Goal: Information Seeking & Learning: Learn about a topic

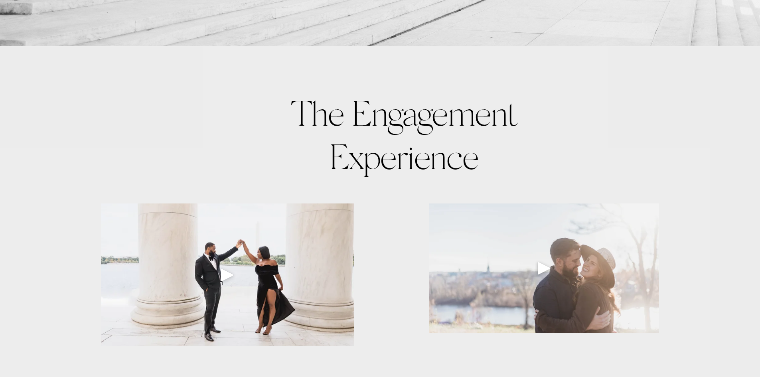
scroll to position [519, 0]
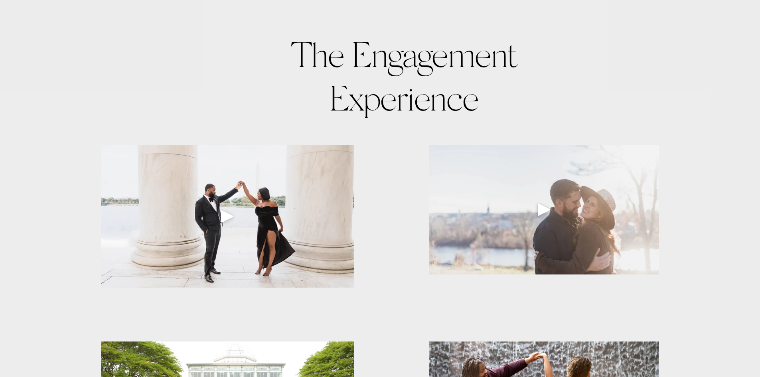
click at [221, 218] on div "Play" at bounding box center [227, 216] width 19 height 19
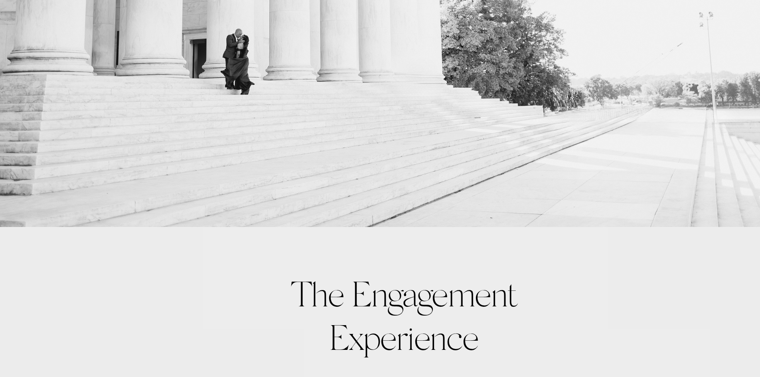
scroll to position [0, 0]
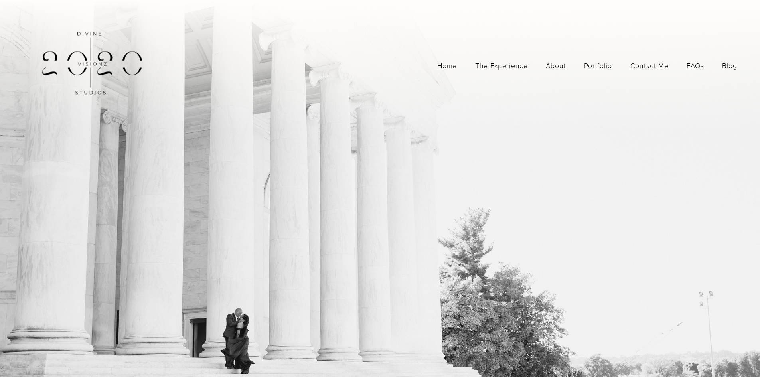
click at [0, 0] on span "Photography" at bounding box center [0, 0] width 0 height 0
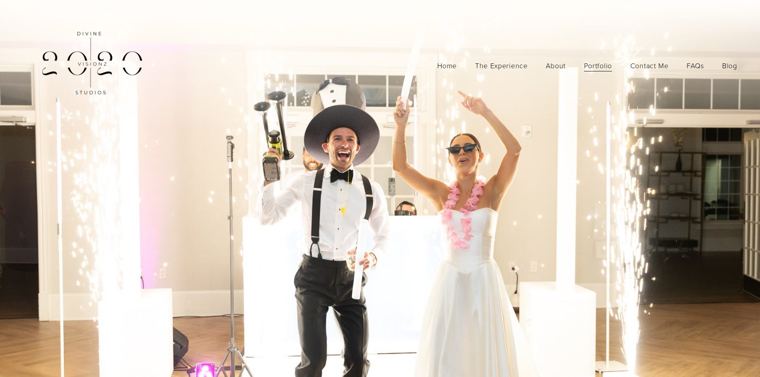
click at [698, 65] on link "FAQs" at bounding box center [695, 66] width 17 height 14
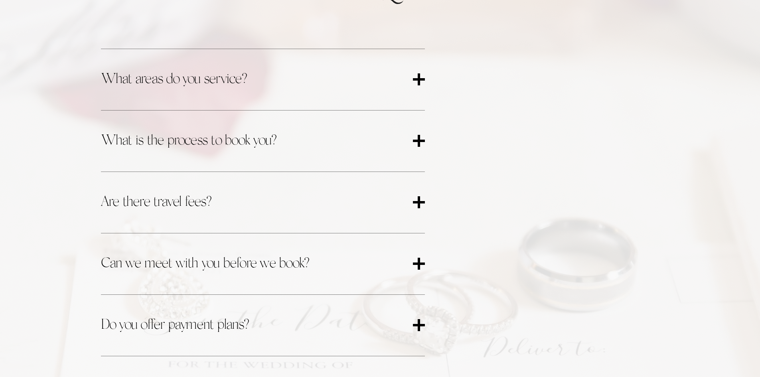
scroll to position [399, 0]
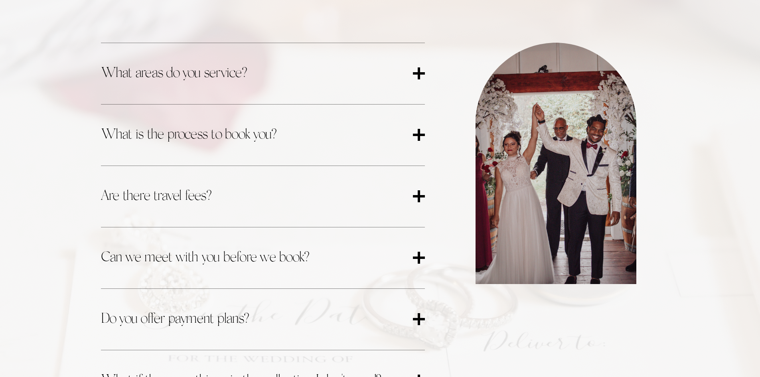
click at [419, 75] on div at bounding box center [419, 73] width 2 height 12
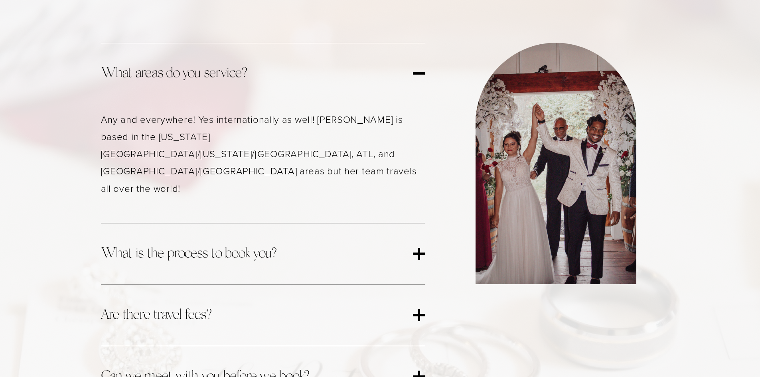
click at [419, 75] on div at bounding box center [419, 73] width 12 height 2
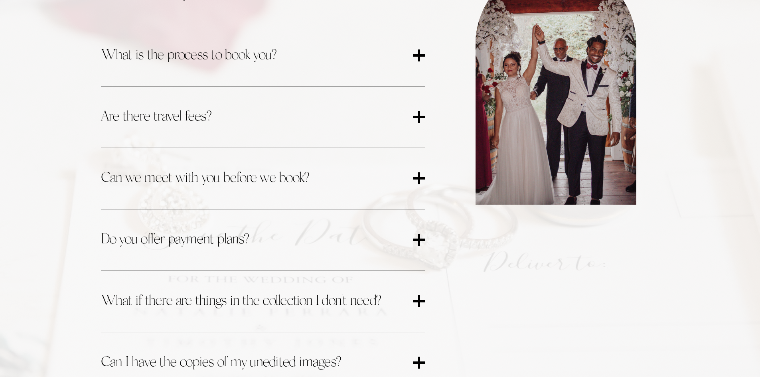
scroll to position [479, 0]
click at [419, 75] on button "What is the process to book you?" at bounding box center [263, 55] width 324 height 61
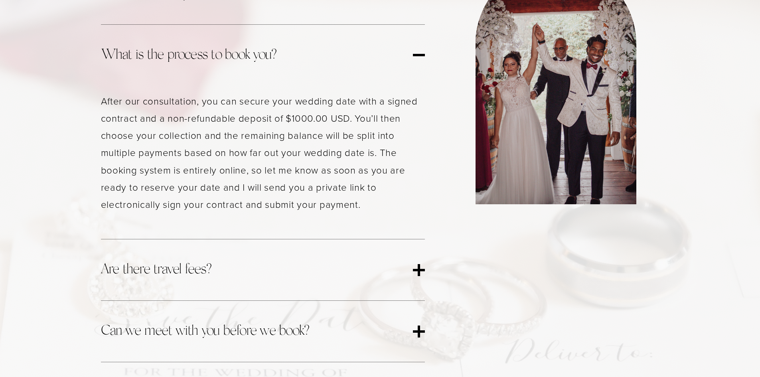
click at [418, 66] on button "What is the process to book you?" at bounding box center [263, 55] width 324 height 61
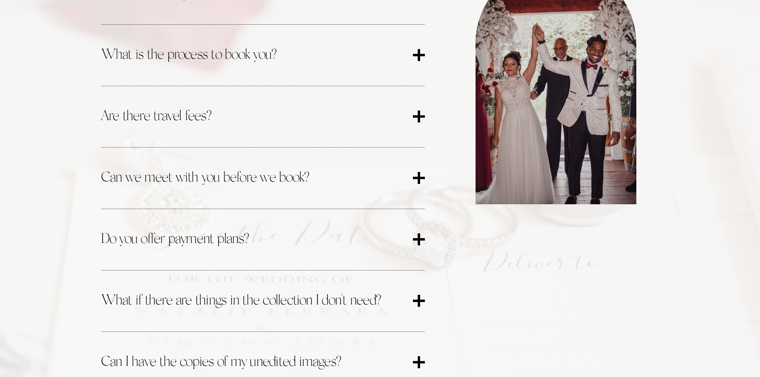
click at [410, 116] on span "Are there travel fees?" at bounding box center [257, 116] width 312 height 21
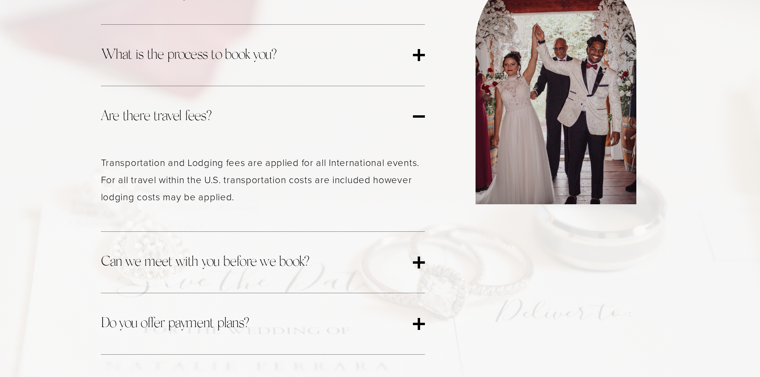
click at [410, 116] on span "Are there travel fees?" at bounding box center [257, 116] width 312 height 21
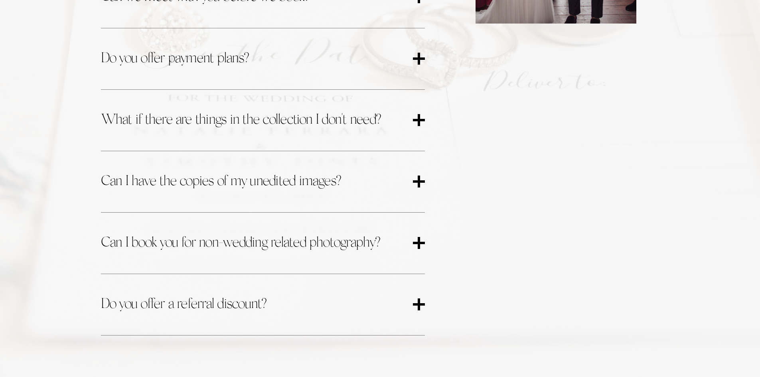
scroll to position [678, 0]
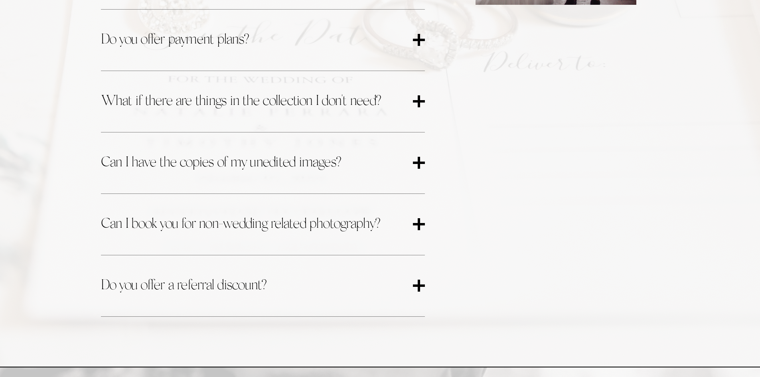
click at [412, 43] on span "Do you offer payment plans?" at bounding box center [257, 40] width 312 height 21
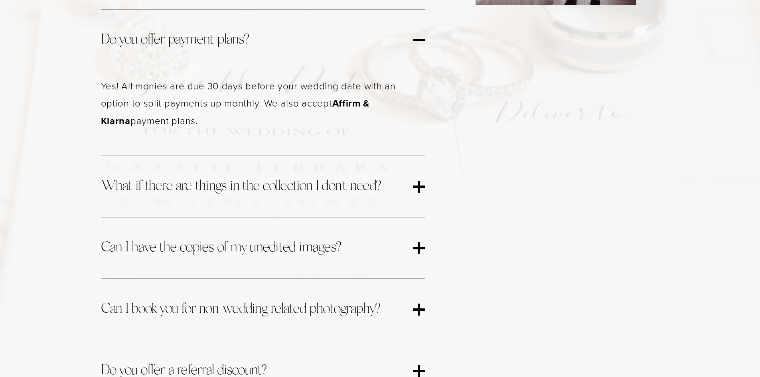
click at [412, 44] on span "Do you offer payment plans?" at bounding box center [257, 40] width 312 height 21
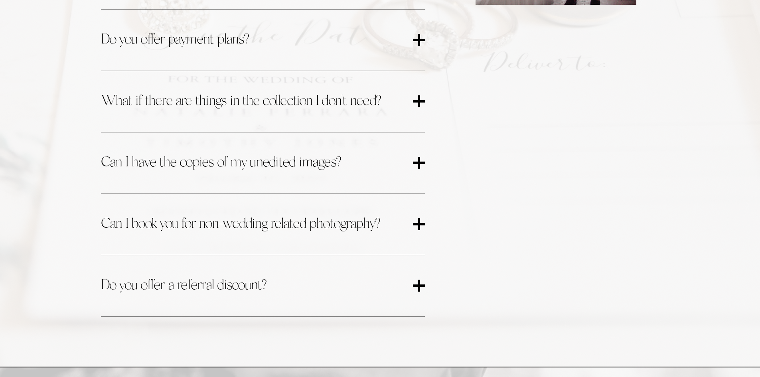
click at [423, 103] on div at bounding box center [419, 101] width 12 height 2
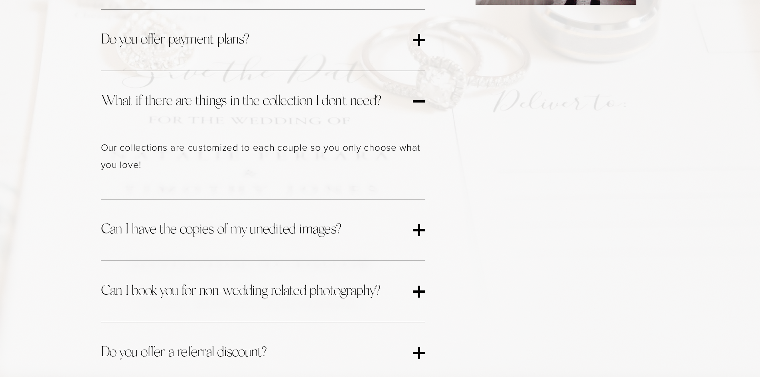
click at [423, 103] on div at bounding box center [419, 101] width 12 height 2
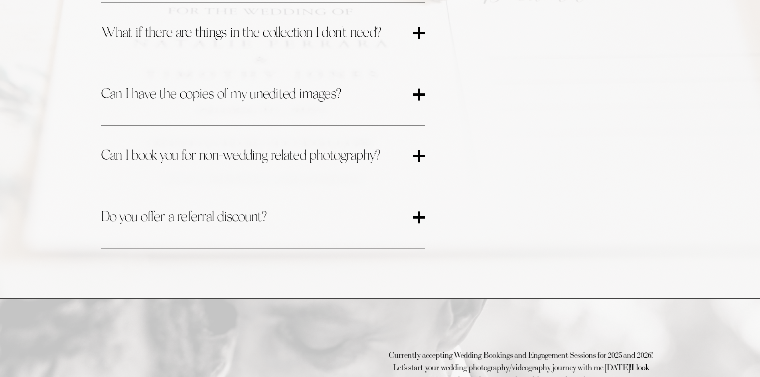
scroll to position [758, 0]
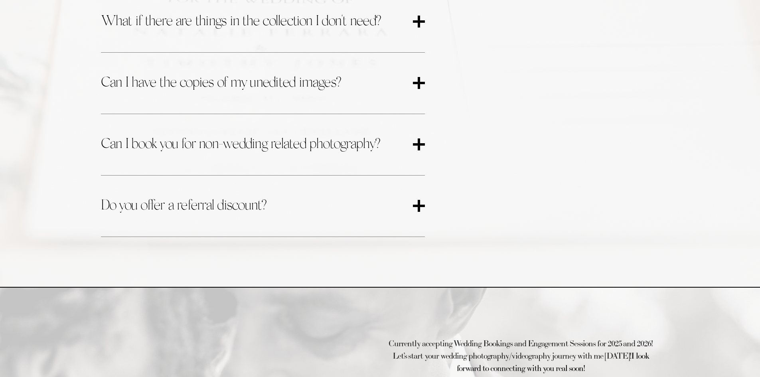
click at [417, 134] on button "Can I book you for non-wedding related photography?" at bounding box center [263, 144] width 324 height 61
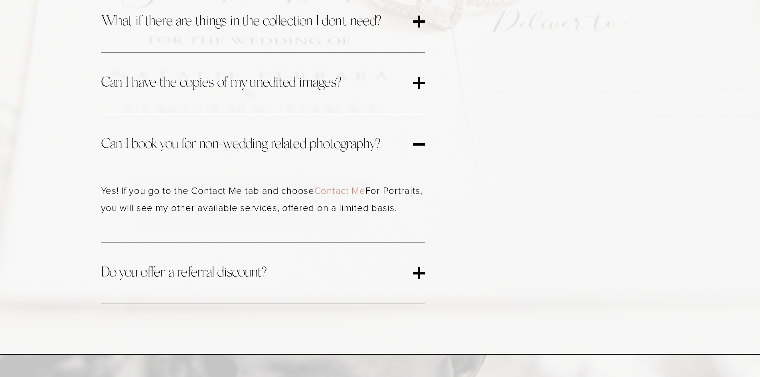
click at [417, 134] on button "Can I book you for non-wedding related photography?" at bounding box center [263, 144] width 324 height 61
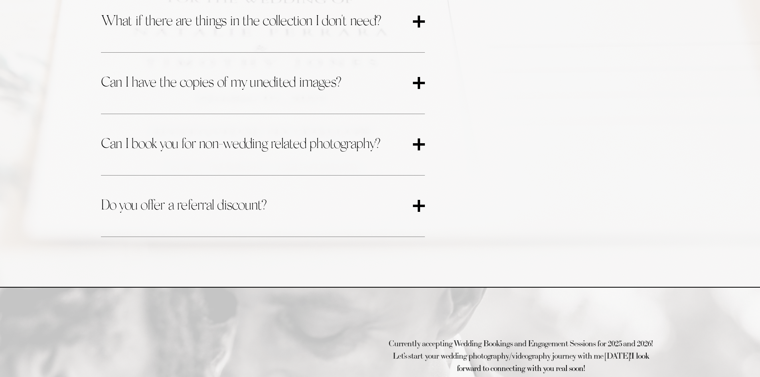
click at [423, 217] on button "Do you offer a referral discount?" at bounding box center [263, 206] width 324 height 61
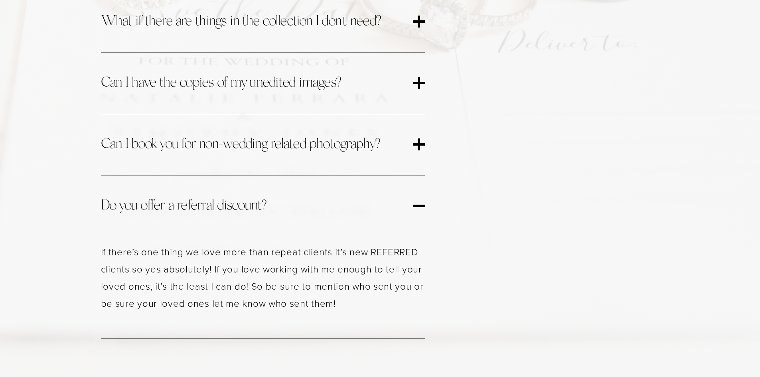
click at [423, 217] on button "Do you offer a referral discount?" at bounding box center [263, 206] width 324 height 61
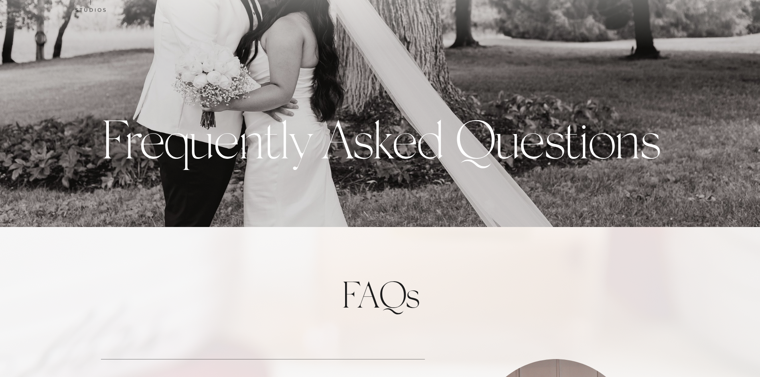
scroll to position [0, 0]
